Goal: Transaction & Acquisition: Purchase product/service

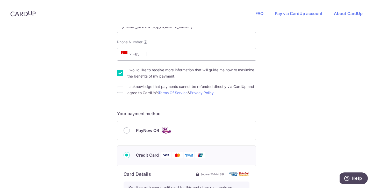
scroll to position [137, 0]
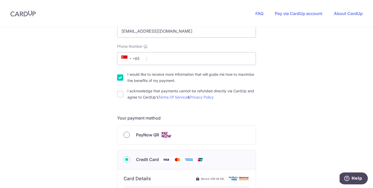
click at [126, 134] on input "PayNow QR" at bounding box center [127, 135] width 6 height 6
radio input "true"
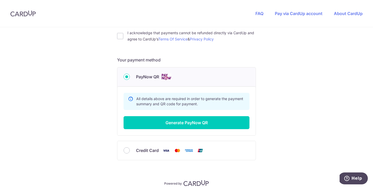
scroll to position [218, 0]
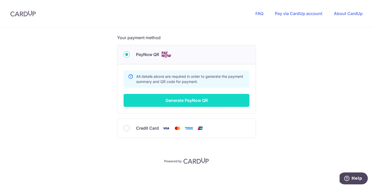
click at [180, 95] on button "Generate PayNow QR" at bounding box center [187, 100] width 126 height 13
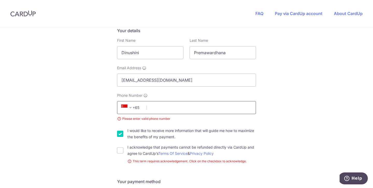
scroll to position [120, 0]
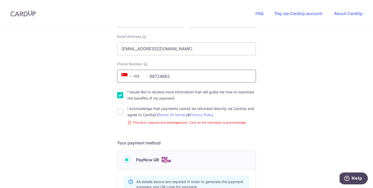
type input "98724662"
click at [348, 106] on div "You are paying HEI HOMES PTE LTD HEI HOMES PTE LTD uses CardUp to accept paymen…" at bounding box center [186, 101] width 373 height 386
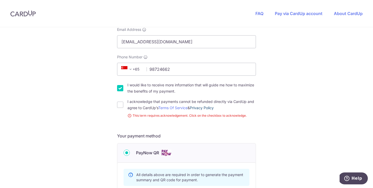
scroll to position [131, 0]
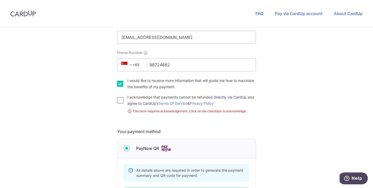
click at [121, 100] on input "I acknowledge that payments cannot be refunded directly via CardUp and agree to…" at bounding box center [120, 100] width 6 height 6
checkbox input "true"
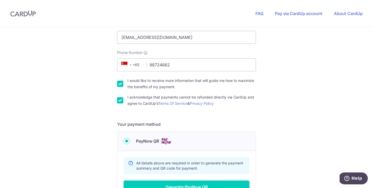
click at [122, 85] on input "I would like to receive more information that will guide me how to maximize the…" at bounding box center [120, 84] width 6 height 6
checkbox input "false"
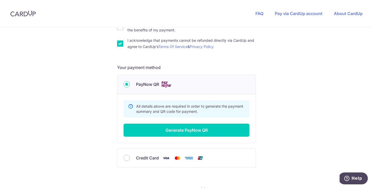
scroll to position [189, 0]
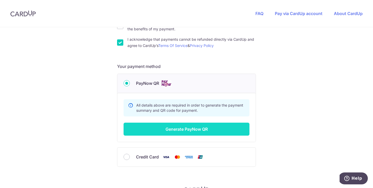
click at [171, 133] on button "Generate PayNow QR" at bounding box center [187, 128] width 126 height 13
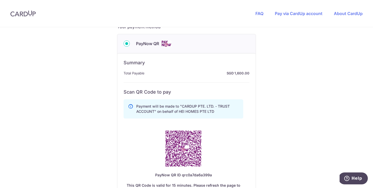
scroll to position [233, 0]
